Goal: Find specific page/section: Find specific page/section

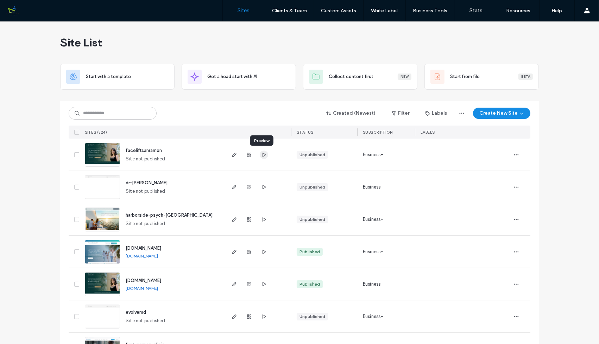
click at [262, 154] on use "button" at bounding box center [264, 154] width 4 height 4
click at [105, 223] on img at bounding box center [102, 232] width 34 height 48
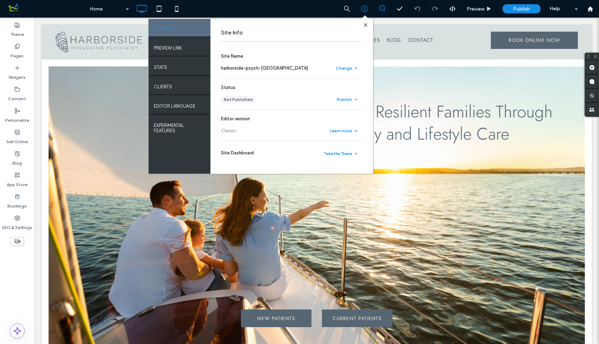
click at [181, 51] on div "PREVIEW LINK" at bounding box center [179, 47] width 62 height 18
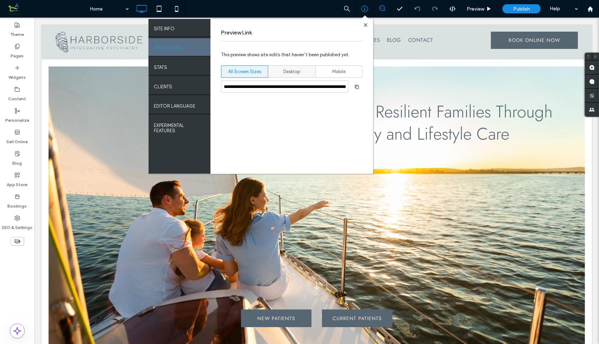
click at [293, 71] on span "Desktop" at bounding box center [291, 71] width 17 height 7
type input "**********"
click at [358, 87] on icon "button" at bounding box center [357, 87] width 6 height 6
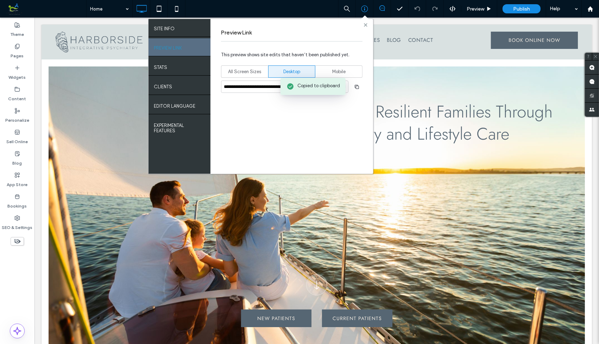
click at [367, 26] on use at bounding box center [365, 25] width 4 height 4
